Goal: Navigation & Orientation: Find specific page/section

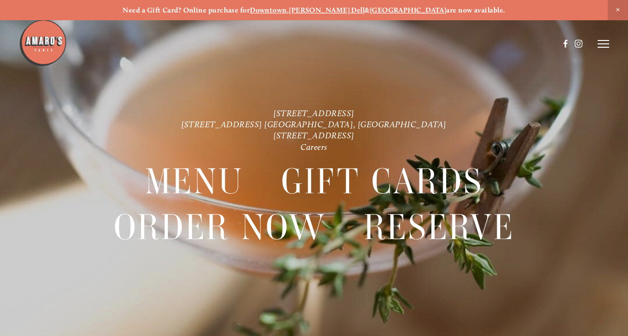
scroll to position [-12, 0]
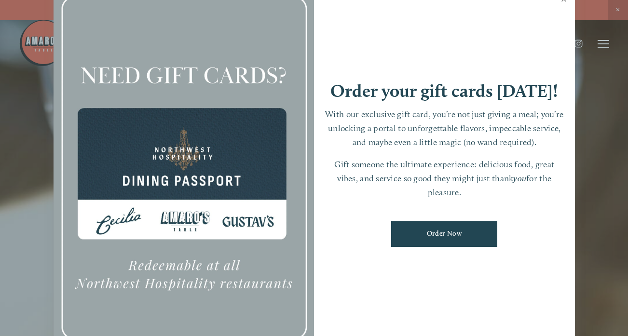
click at [563, 14] on link "Close" at bounding box center [564, 0] width 19 height 27
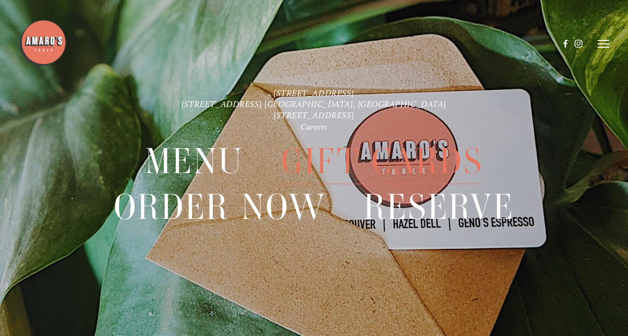
scroll to position [20, 0]
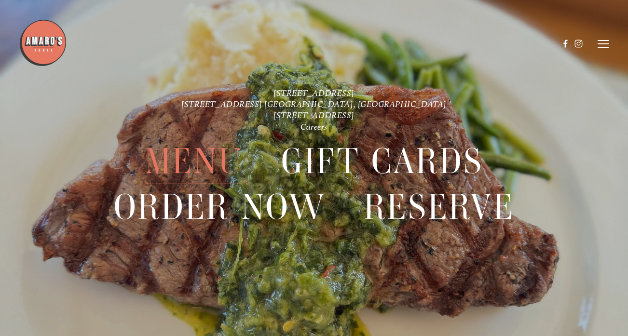
click at [221, 166] on span "Menu" at bounding box center [194, 161] width 98 height 46
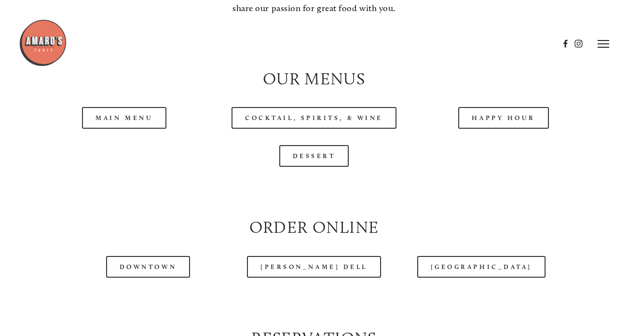
scroll to position [880, 0]
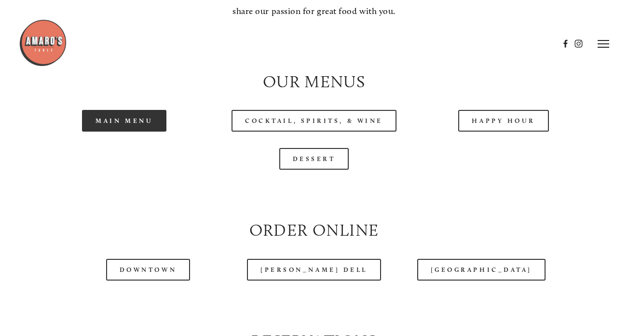
click at [136, 121] on link "Main Menu" at bounding box center [124, 121] width 84 height 22
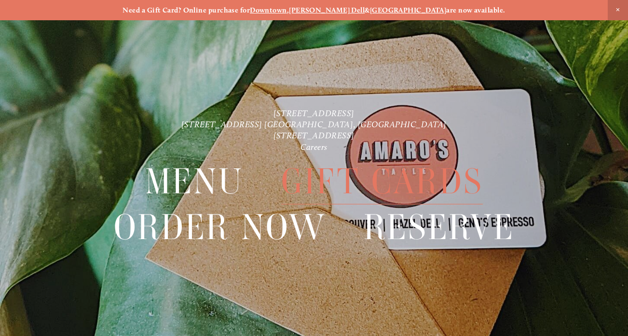
scroll to position [17, 0]
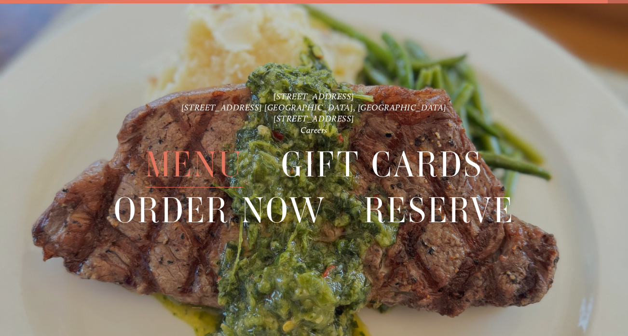
click at [220, 167] on span "Menu" at bounding box center [194, 165] width 98 height 46
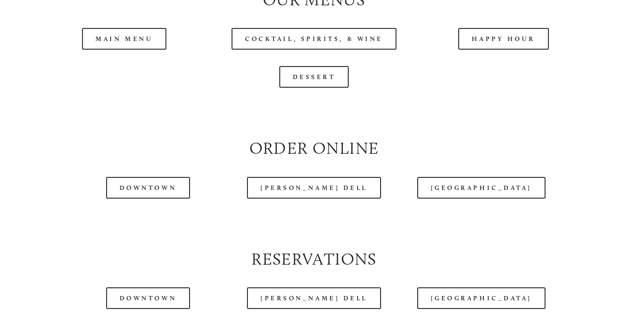
scroll to position [973, 0]
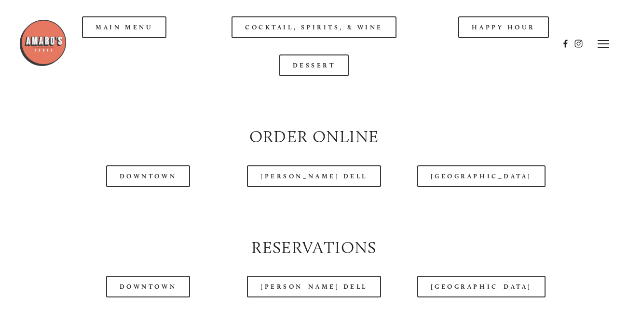
click at [144, 24] on div at bounding box center [289, 44] width 540 height 50
click at [143, 20] on div at bounding box center [289, 44] width 540 height 50
click at [144, 25] on div at bounding box center [289, 44] width 540 height 50
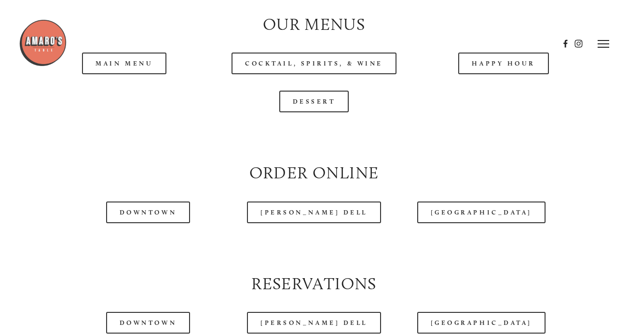
scroll to position [898, 0]
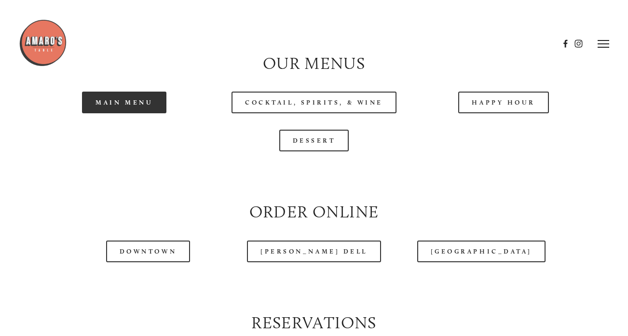
click at [150, 99] on link "Main Menu" at bounding box center [124, 103] width 84 height 22
